Goal: Transaction & Acquisition: Purchase product/service

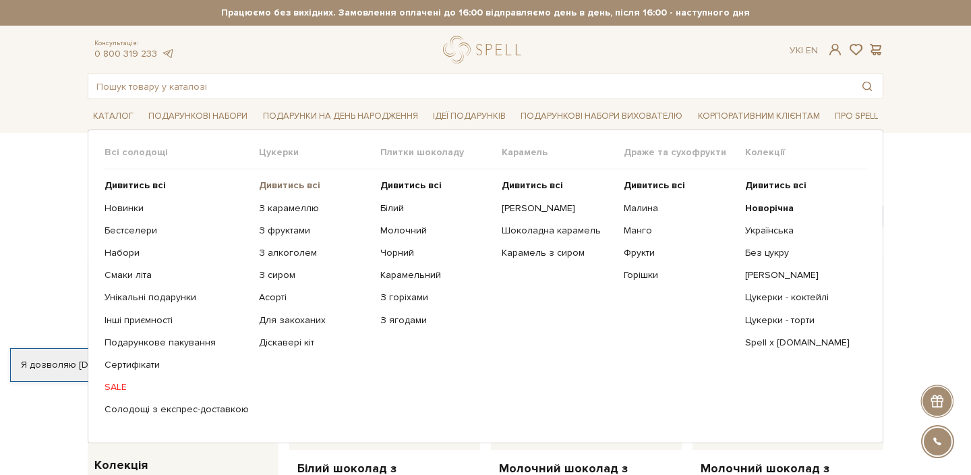
click at [270, 185] on b "Дивитись всі" at bounding box center [289, 184] width 61 height 11
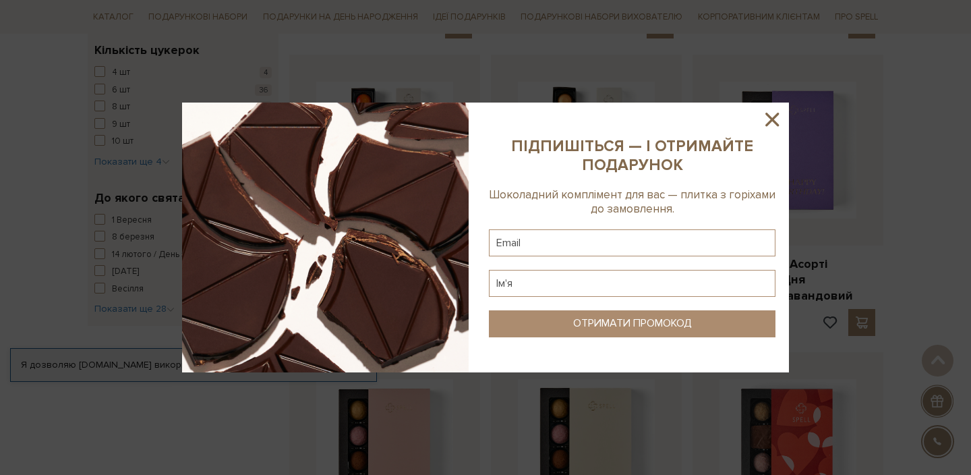
scroll to position [1091, 0]
click at [777, 123] on icon at bounding box center [771, 119] width 13 height 13
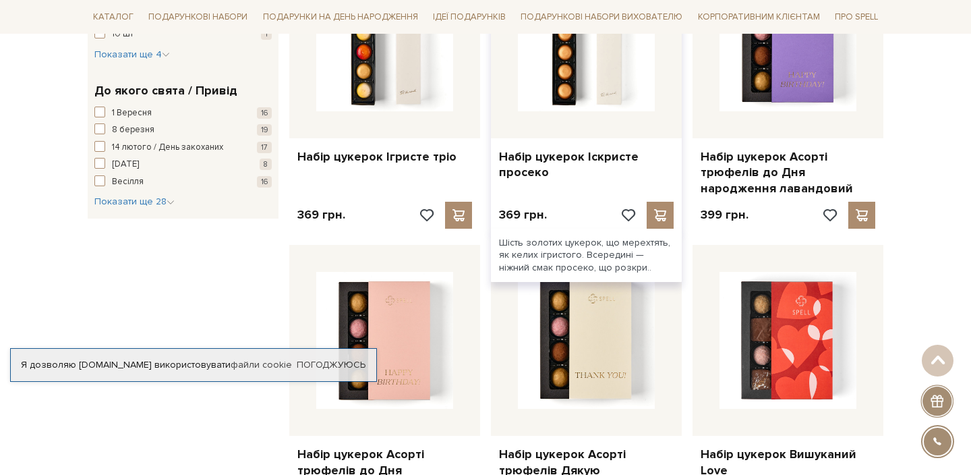
scroll to position [1306, 0]
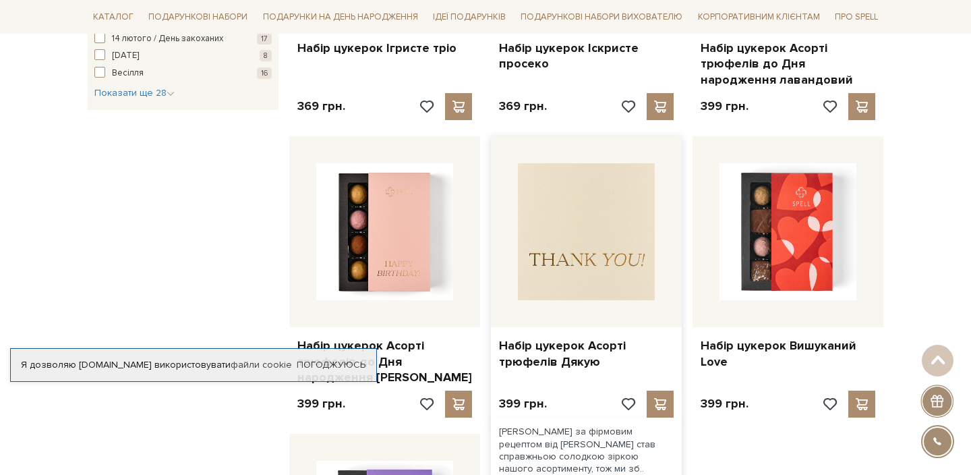
click at [589, 266] on img at bounding box center [586, 231] width 137 height 137
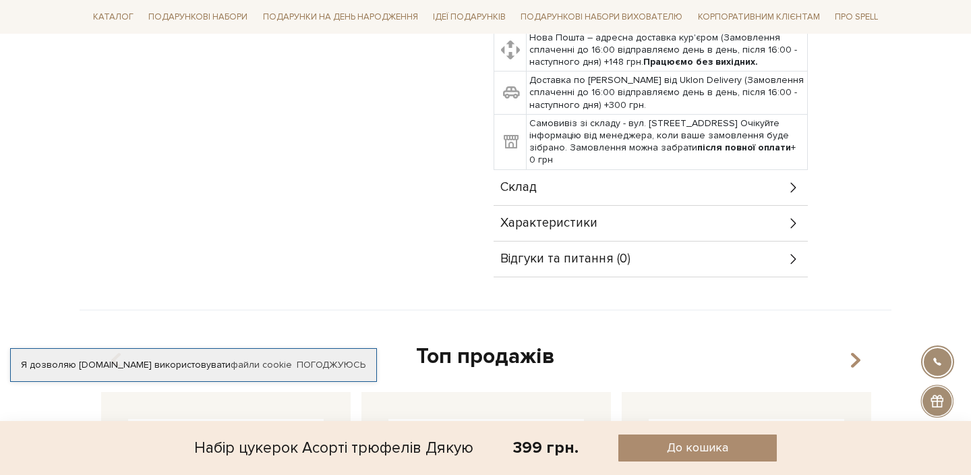
scroll to position [700, 0]
click at [787, 223] on icon at bounding box center [793, 222] width 15 height 15
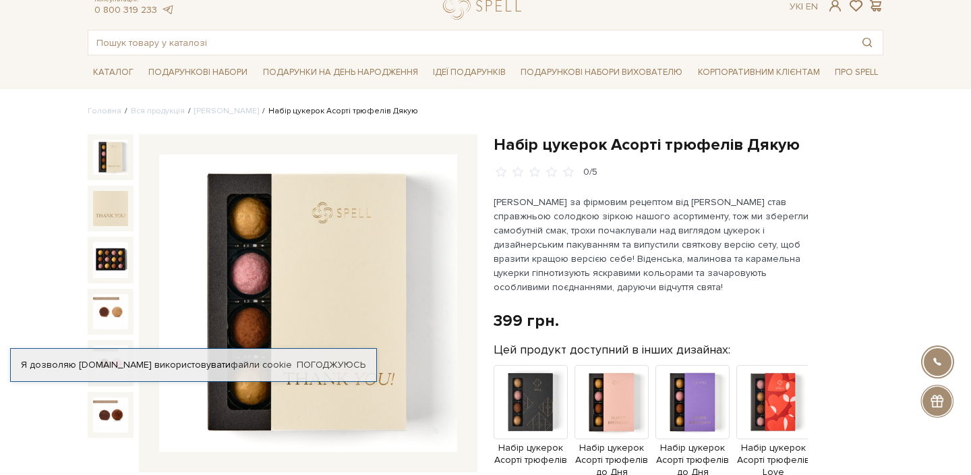
scroll to position [0, 0]
